Goal: Navigation & Orientation: Find specific page/section

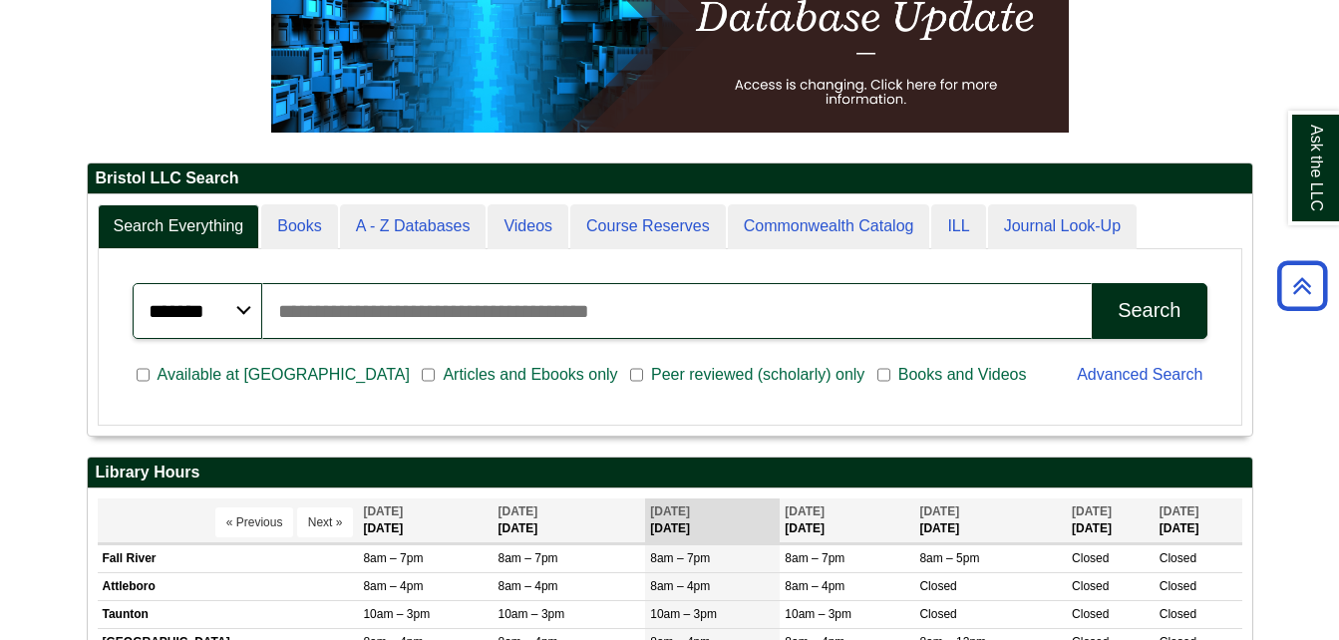
scroll to position [240, 1164]
